Goal: Find specific page/section: Find specific page/section

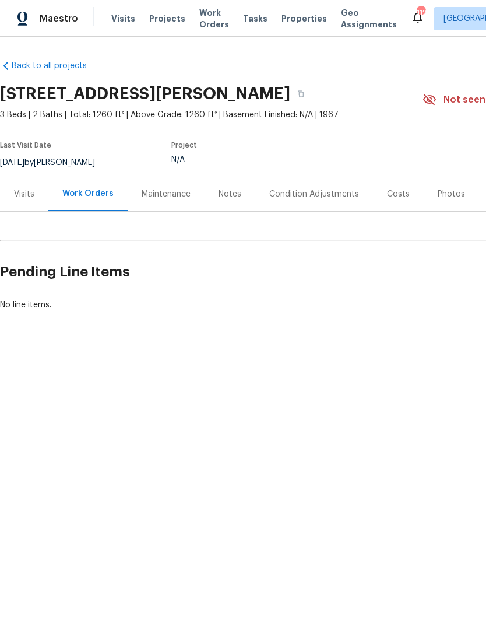
click at [26, 192] on div "Visits" at bounding box center [24, 194] width 20 height 12
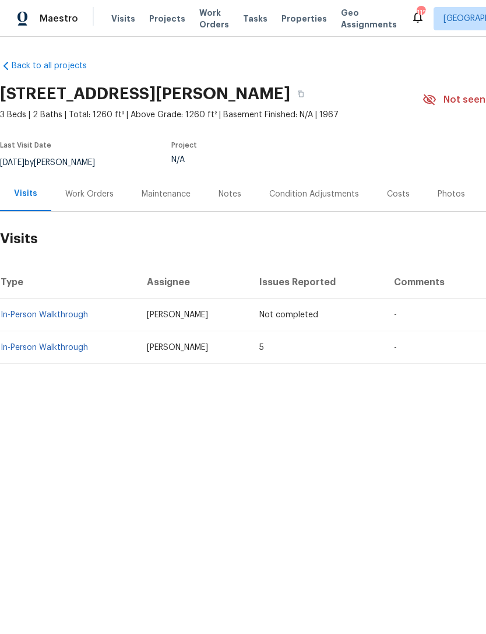
click at [48, 350] on link "In-Person Walkthrough" at bounding box center [44, 347] width 87 height 8
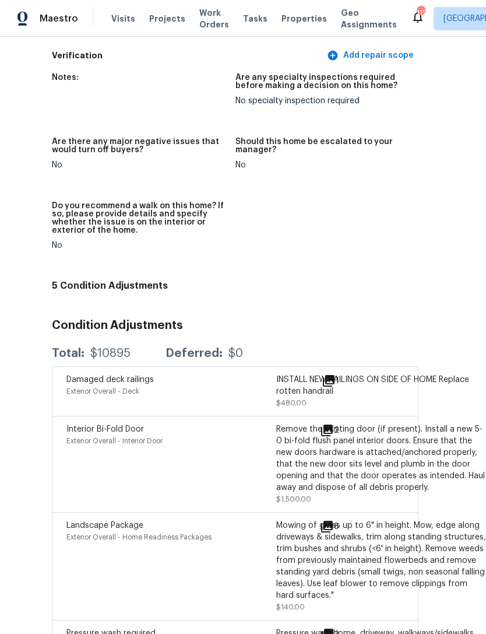
scroll to position [2469, 91]
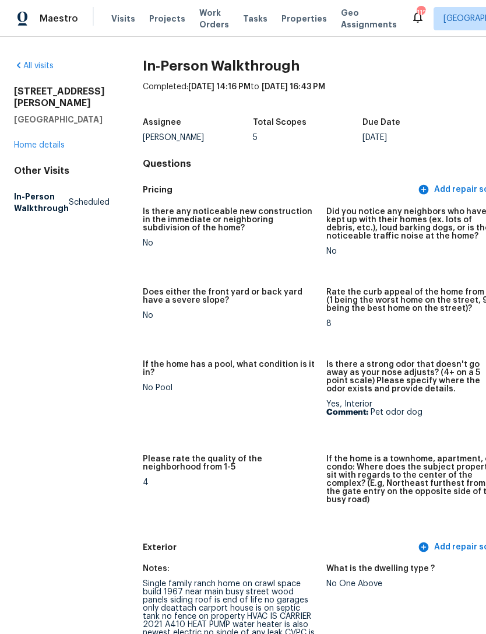
click at [52, 148] on link "Home details" at bounding box center [39, 145] width 51 height 8
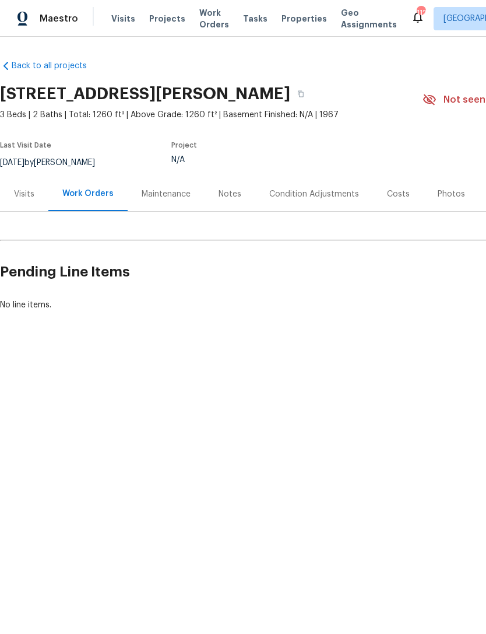
click at [231, 199] on div "Notes" at bounding box center [230, 194] width 23 height 12
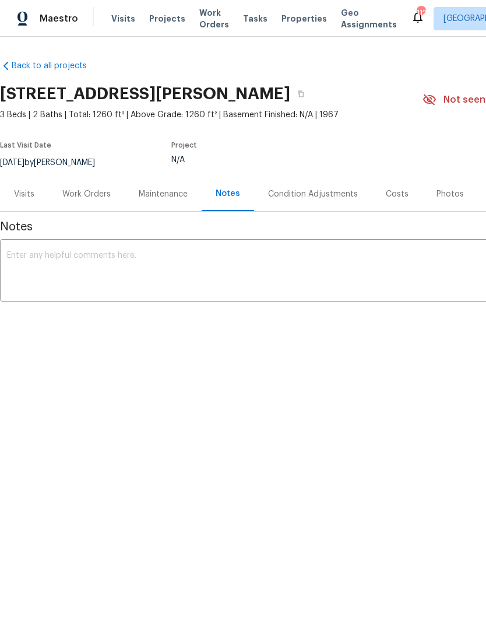
click at [31, 196] on div "Visits" at bounding box center [24, 194] width 20 height 12
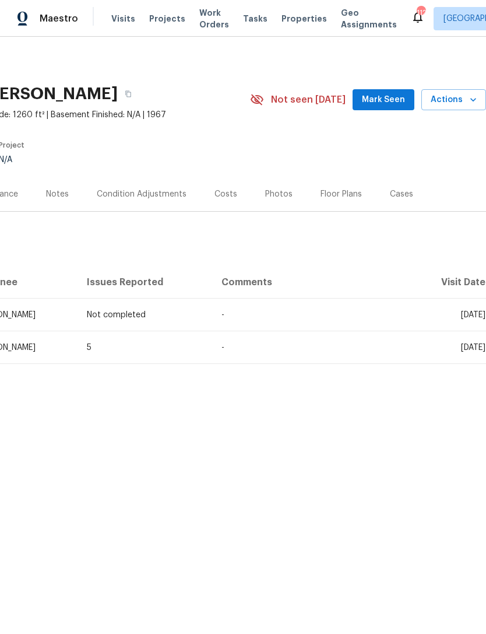
scroll to position [0, 173]
